Goal: Check status: Check status

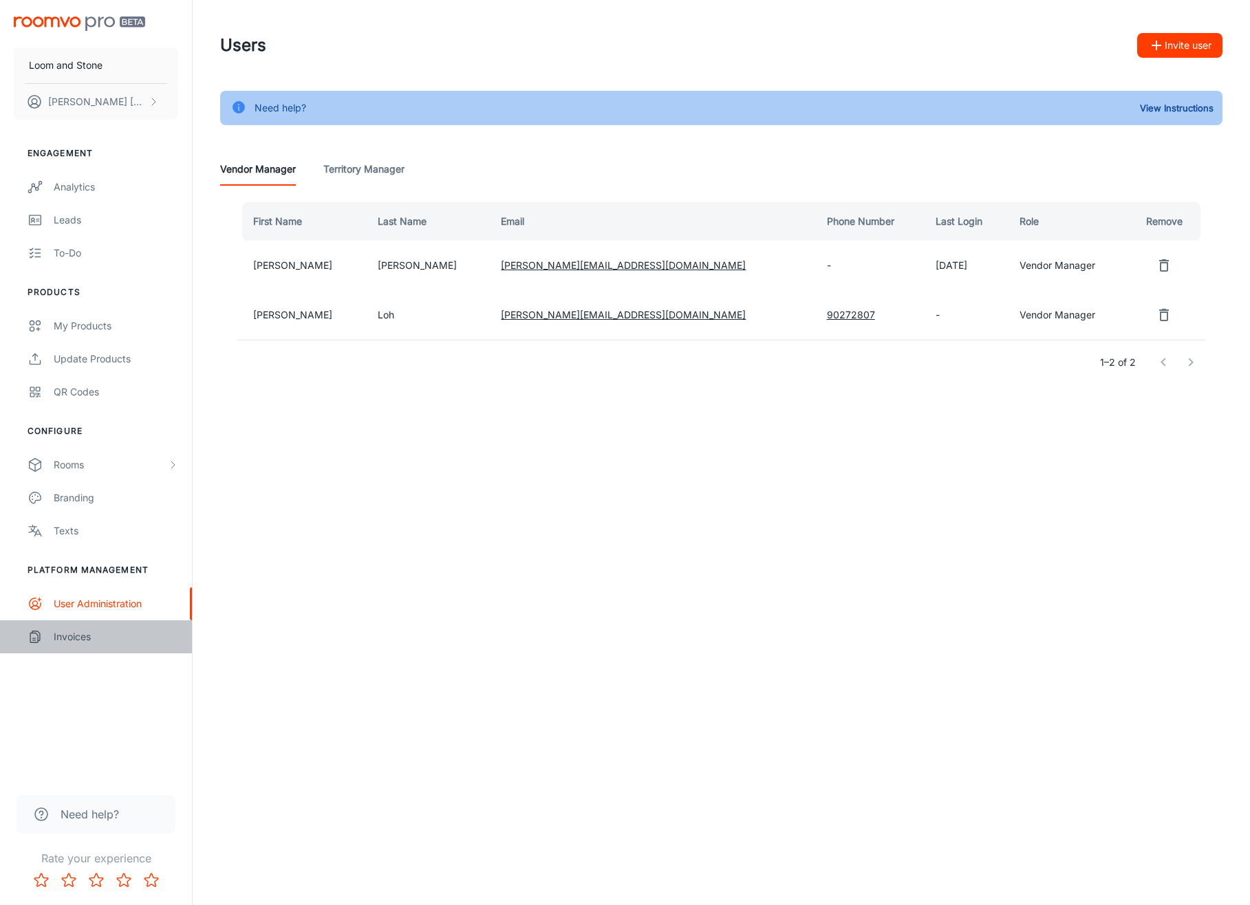
click at [72, 633] on div "Invoices" at bounding box center [116, 637] width 125 height 15
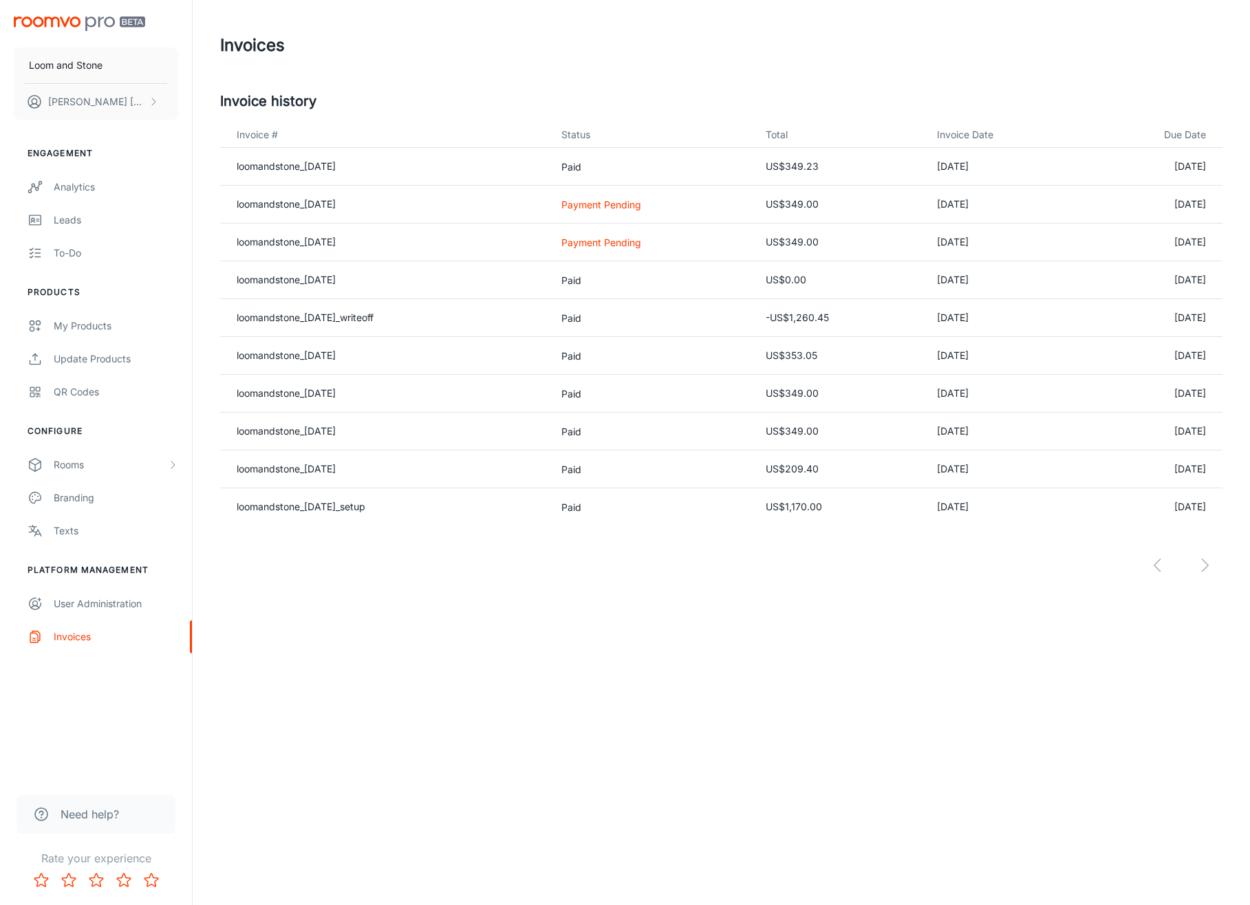
click at [597, 204] on p "Payment Pending" at bounding box center [652, 204] width 182 height 14
click at [336, 209] on link "loomandstone_[DATE]" at bounding box center [286, 204] width 99 height 12
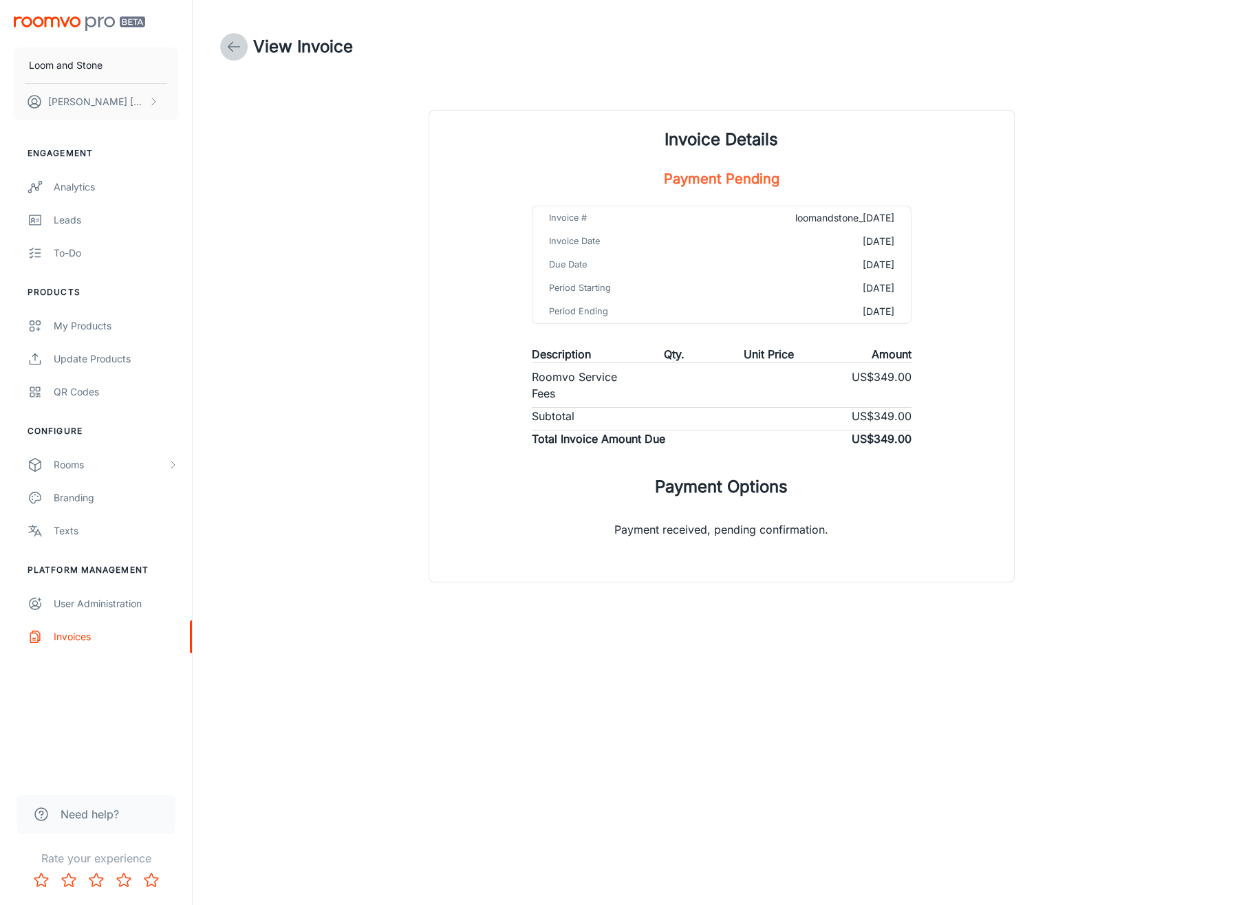
click at [237, 47] on icon at bounding box center [234, 47] width 17 height 17
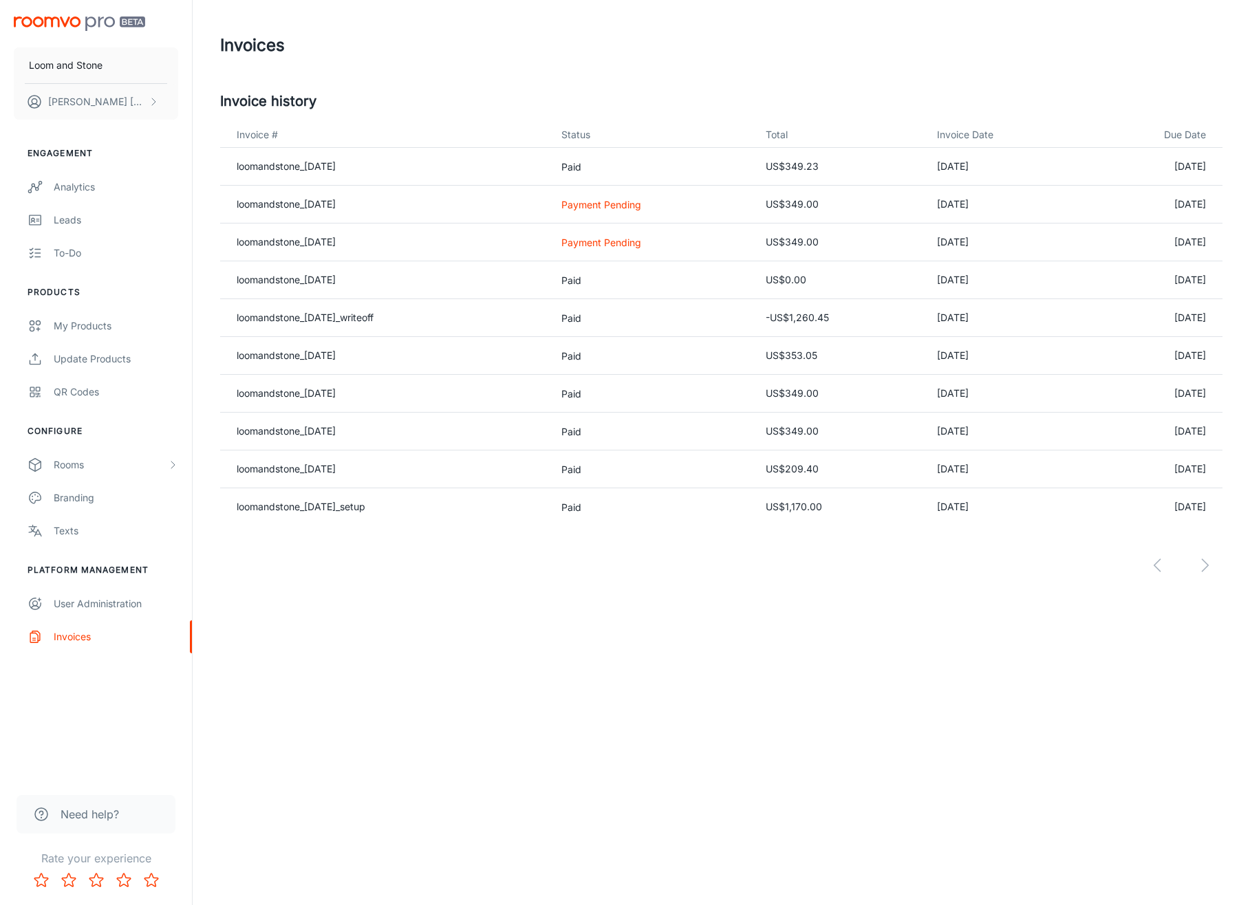
click at [756, 547] on div at bounding box center [721, 555] width 1002 height 58
